Goal: Information Seeking & Learning: Learn about a topic

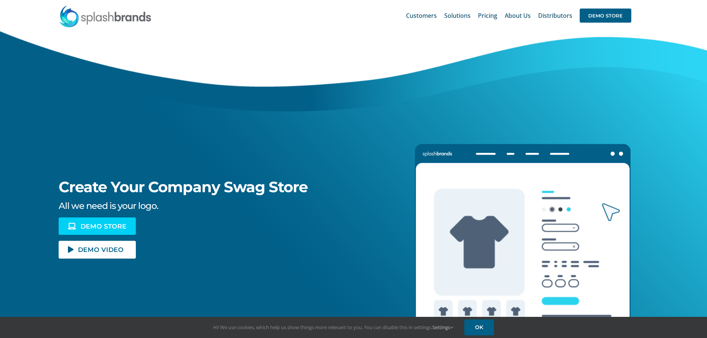
click at [89, 225] on span "DEMO STORE" at bounding box center [103, 226] width 46 height 6
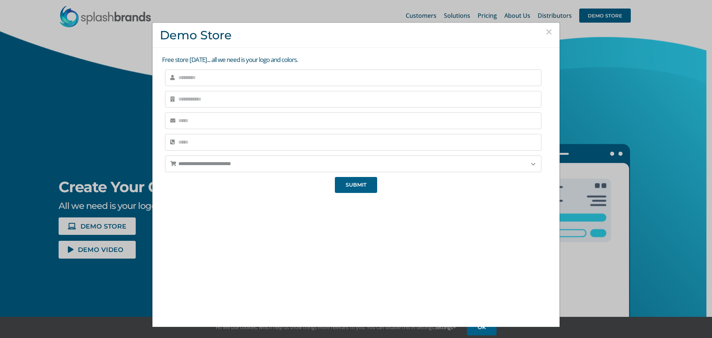
click at [613, 95] on div "**********" at bounding box center [356, 169] width 712 height 338
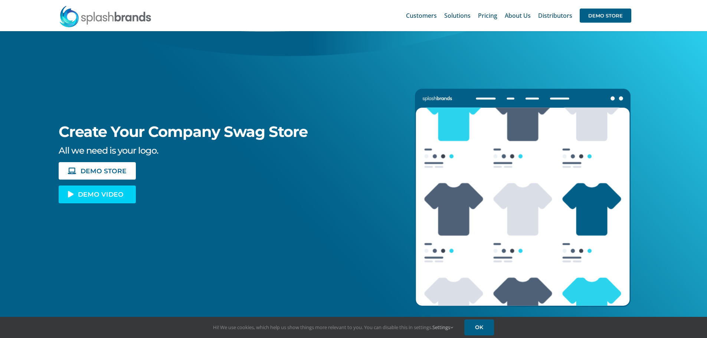
scroll to position [37, 0]
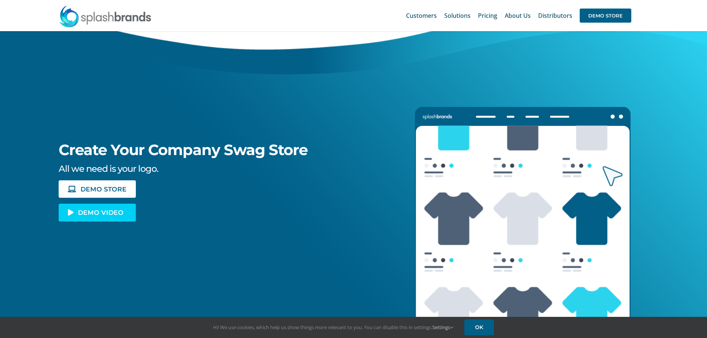
click at [94, 207] on link "DEMO VIDEO" at bounding box center [97, 212] width 77 height 17
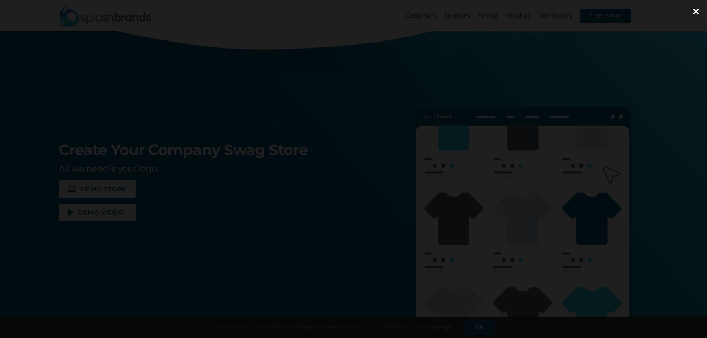
click at [649, 246] on div at bounding box center [353, 169] width 707 height 338
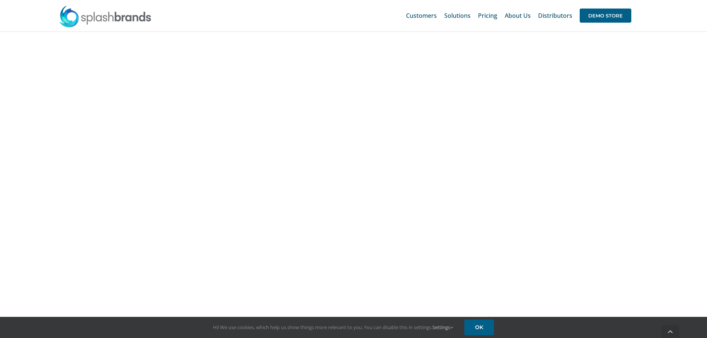
scroll to position [705, 0]
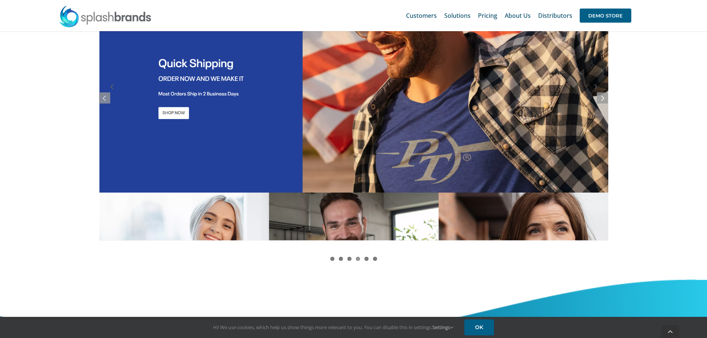
click at [358, 258] on link "4" at bounding box center [358, 259] width 4 height 4
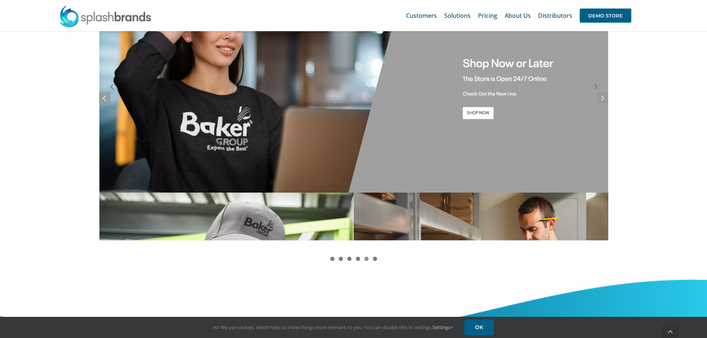
click at [365, 259] on link "5" at bounding box center [366, 259] width 4 height 4
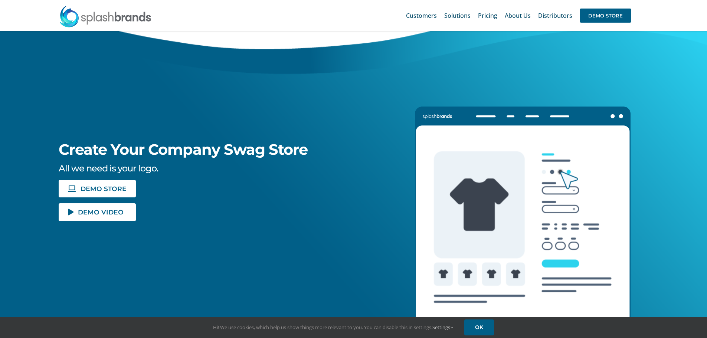
scroll to position [37, 0]
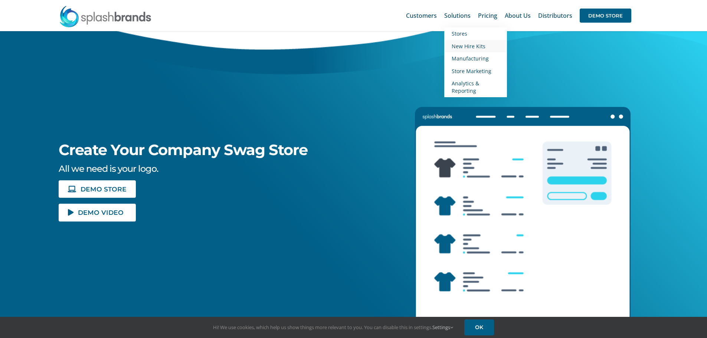
click at [462, 44] on span "New Hire Kits" at bounding box center [468, 46] width 34 height 7
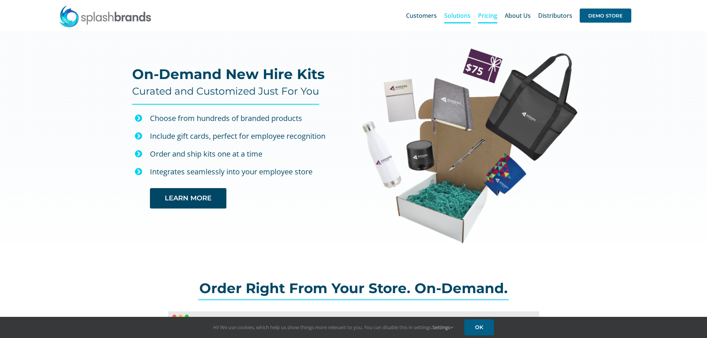
click at [491, 15] on span "Pricing" at bounding box center [487, 16] width 19 height 6
